Goal: Task Accomplishment & Management: Manage account settings

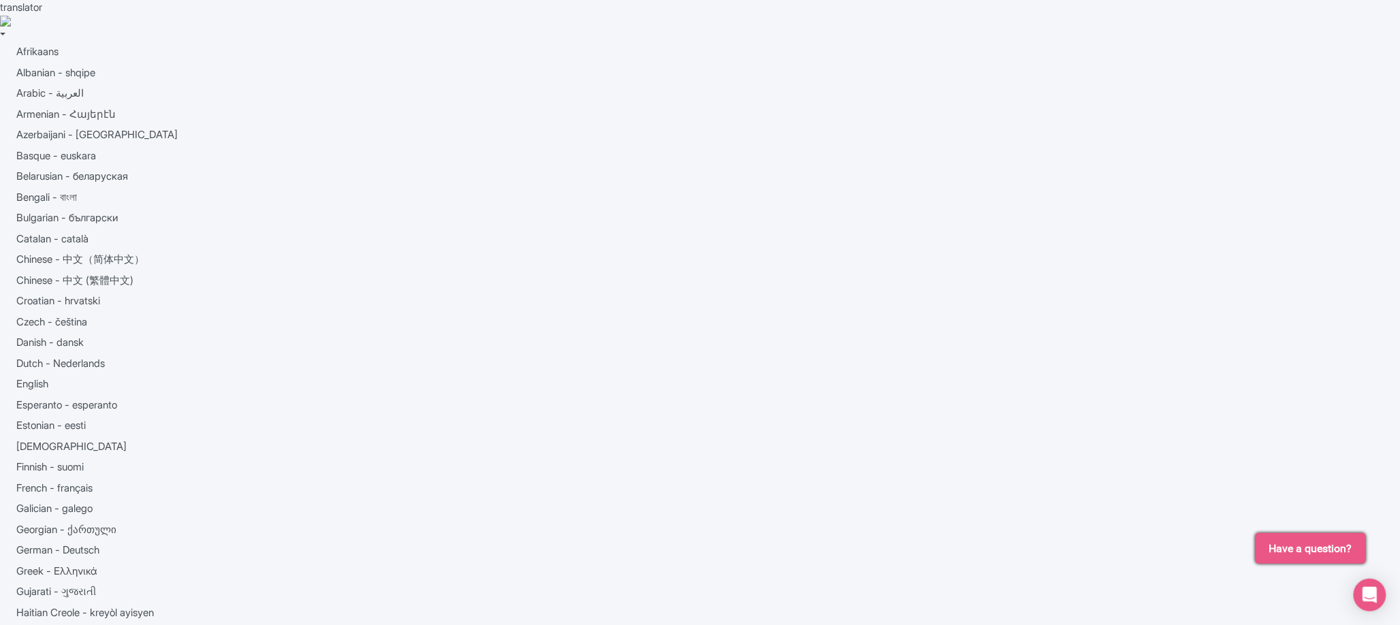
type input "Signing in..."
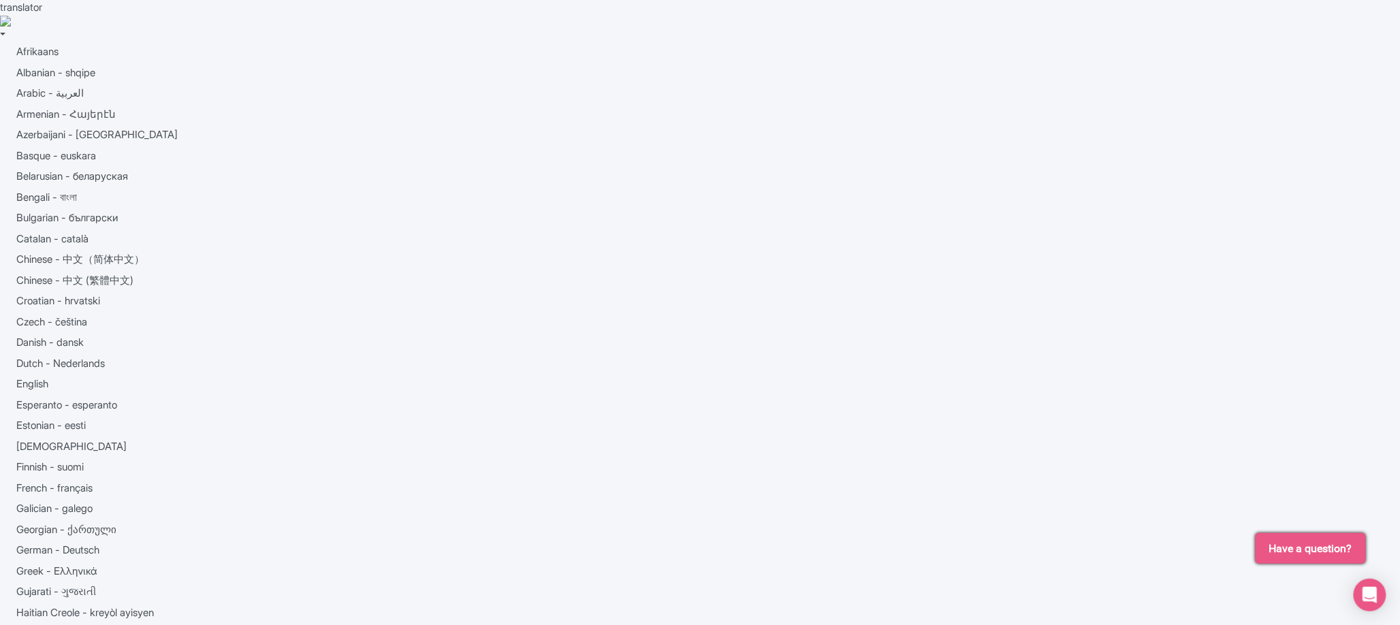
type input "[EMAIL_ADDRESS][DOMAIN_NAME]"
type input "Signing in..."
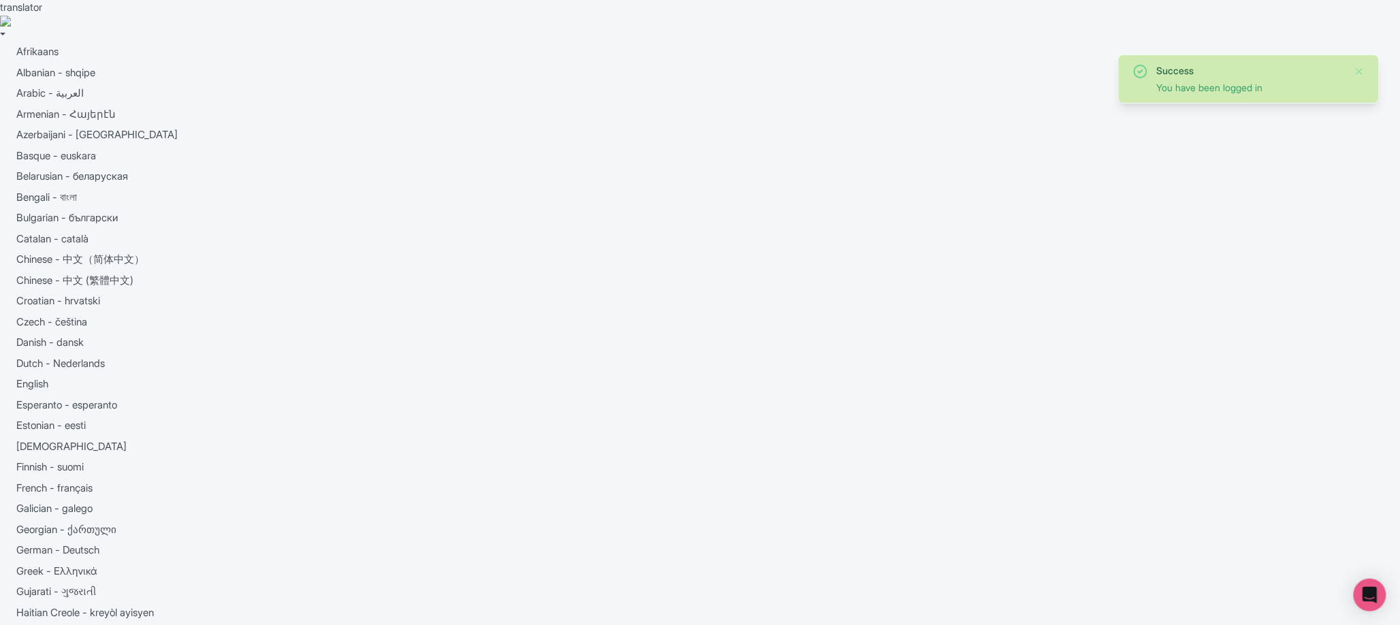
click at [1363, 68] on button "Close" at bounding box center [1360, 71] width 11 height 16
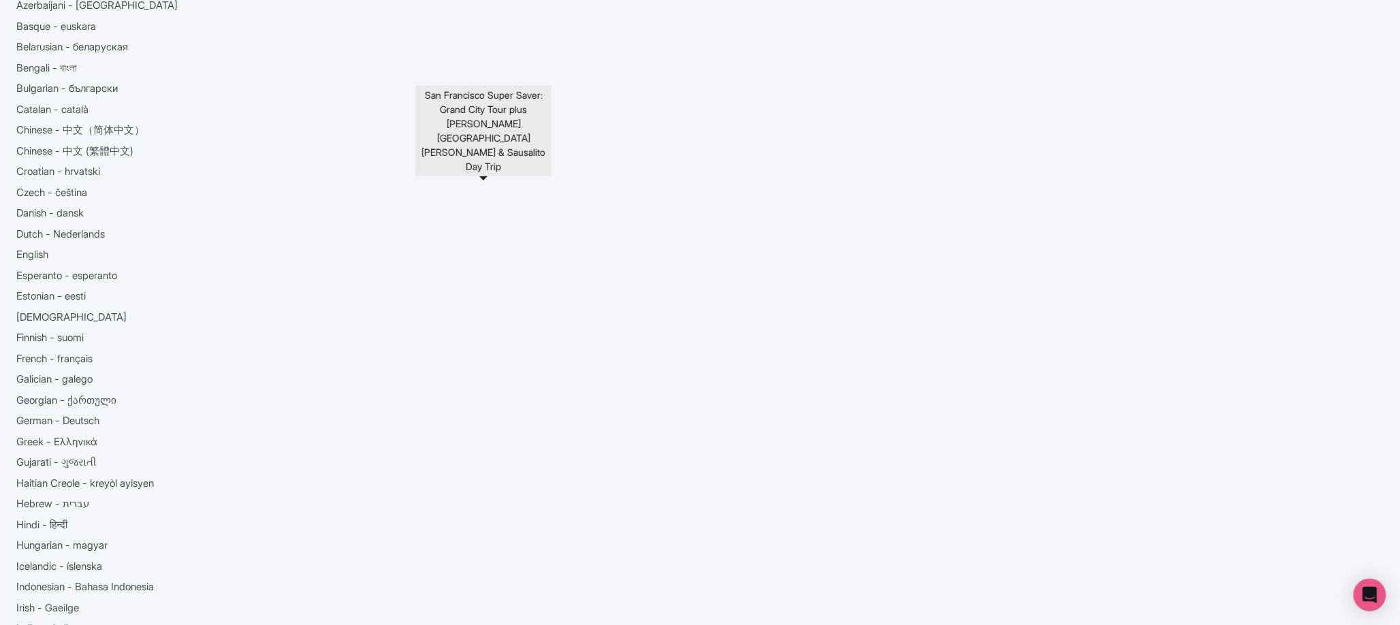
scroll to position [310, 0]
